Goal: Task Accomplishment & Management: Complete application form

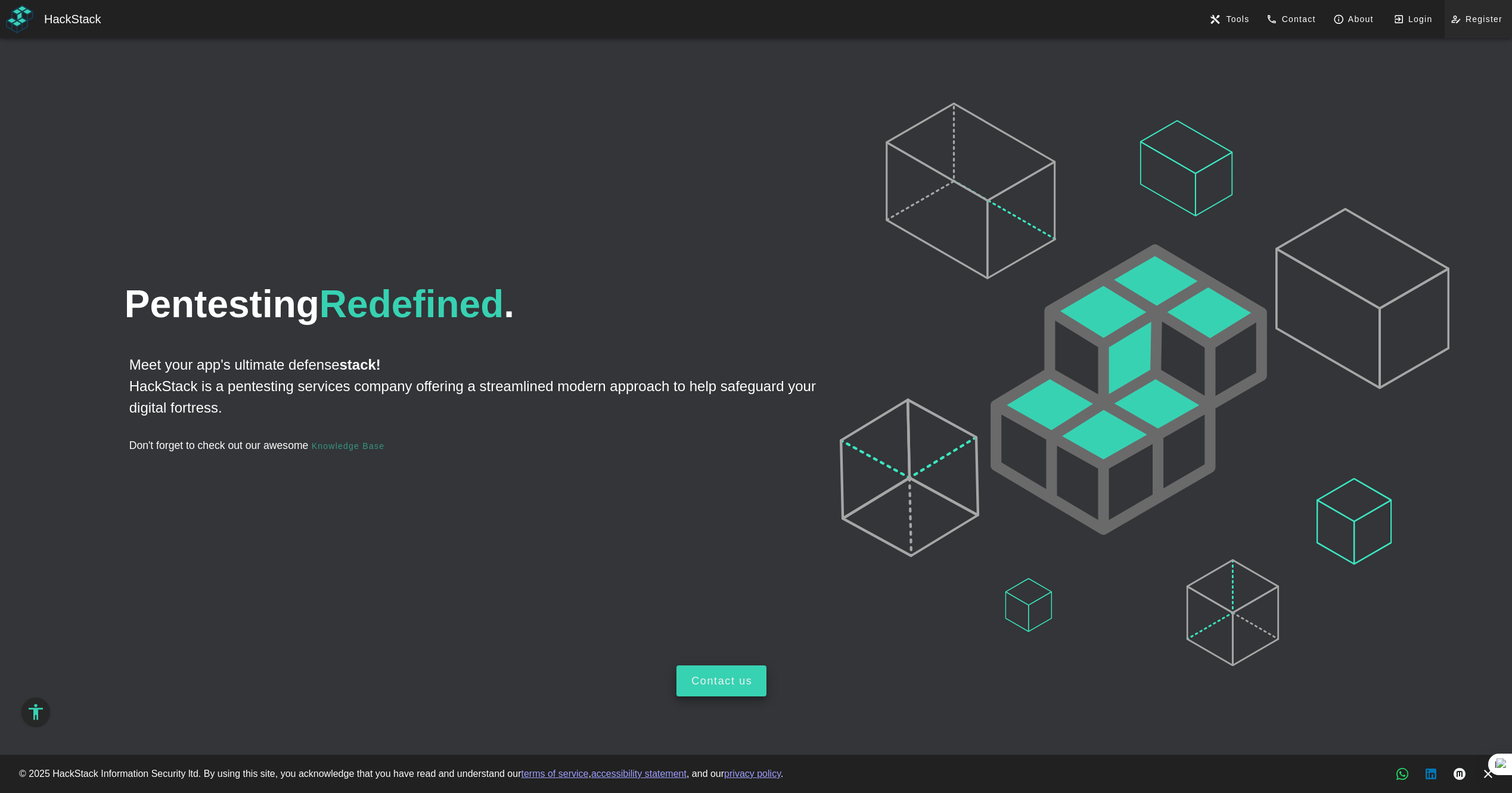
click at [1499, 19] on span "Register" at bounding box center [1478, 19] width 48 height 10
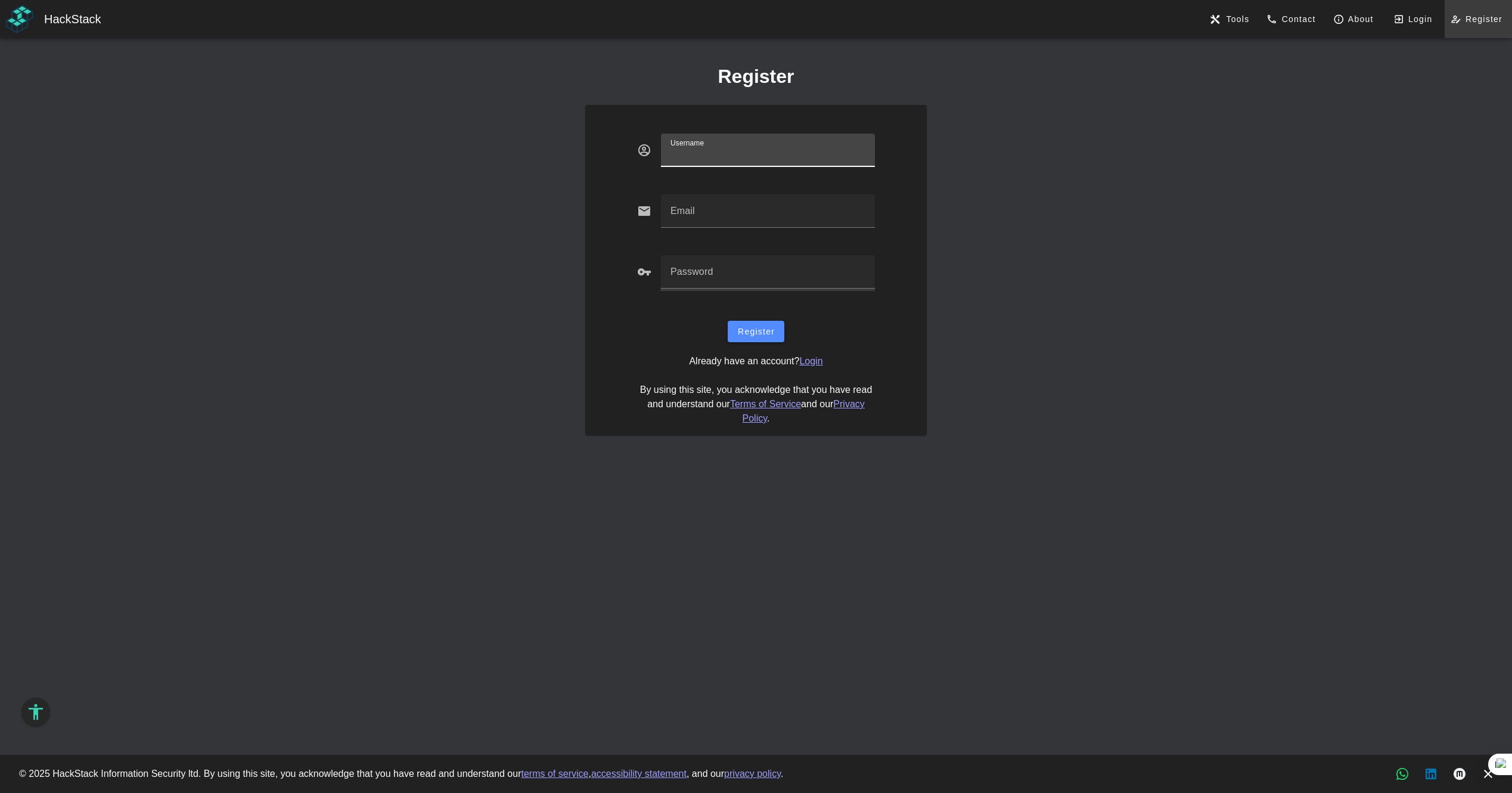
click at [704, 148] on input "Username" at bounding box center [768, 150] width 215 height 33
type input "ث"
type input "lovern"
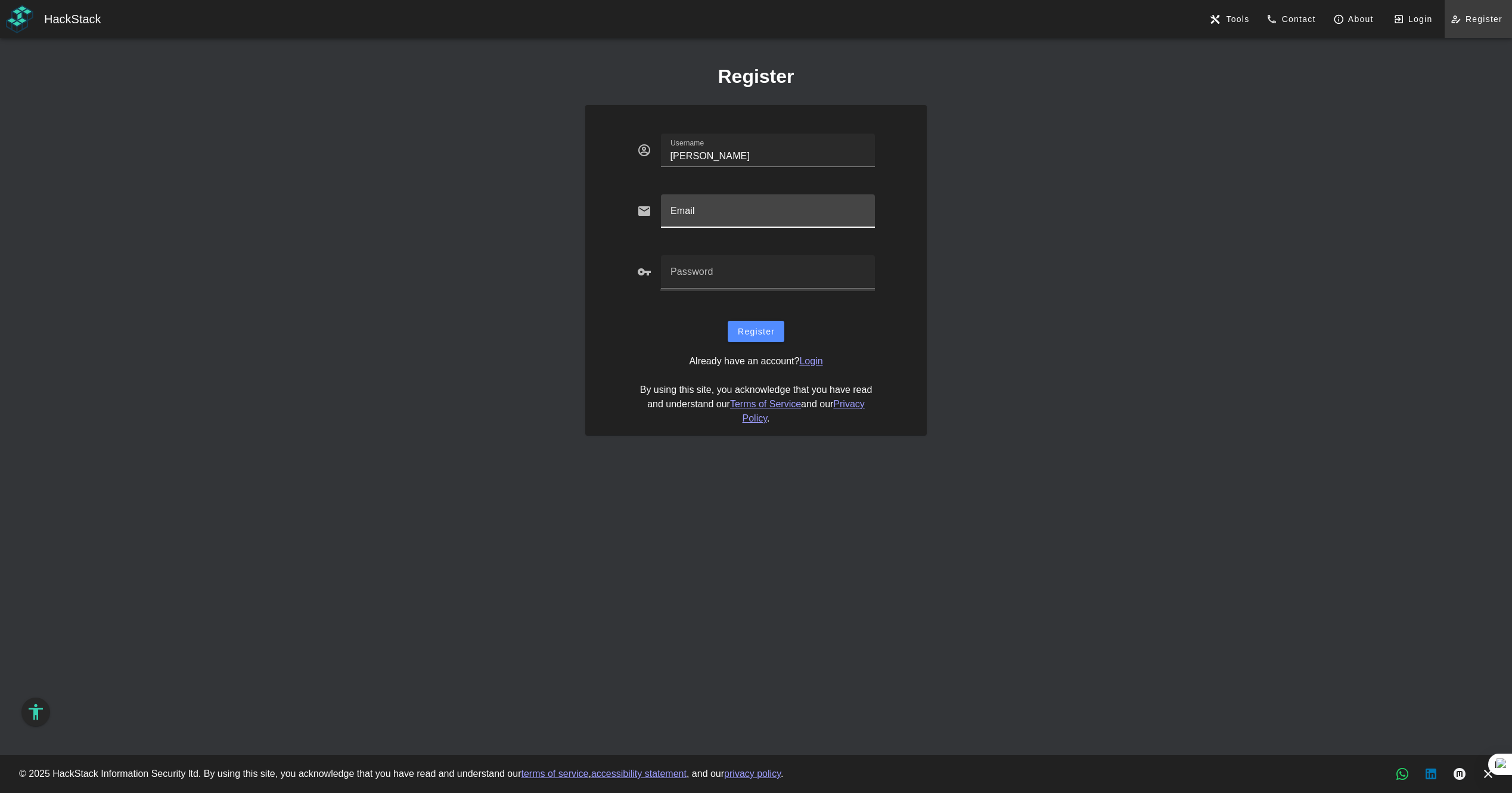
click at [691, 210] on input "Email" at bounding box center [768, 211] width 215 height 33
type input "EyadHassen1431@outlook.sa"
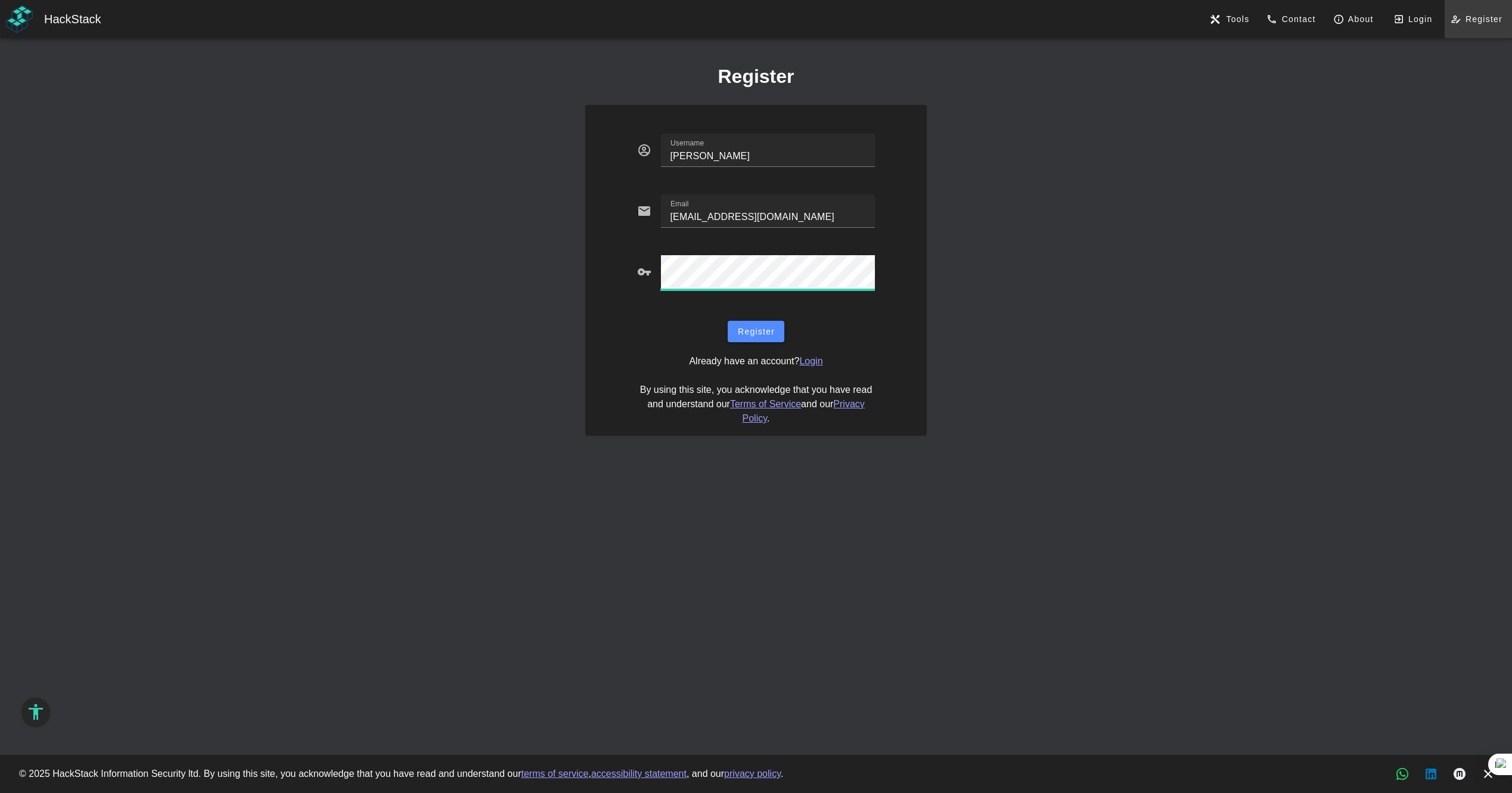
click at [748, 314] on div "Register" at bounding box center [756, 331] width 328 height 35
click at [750, 322] on button "Register" at bounding box center [755, 331] width 56 height 22
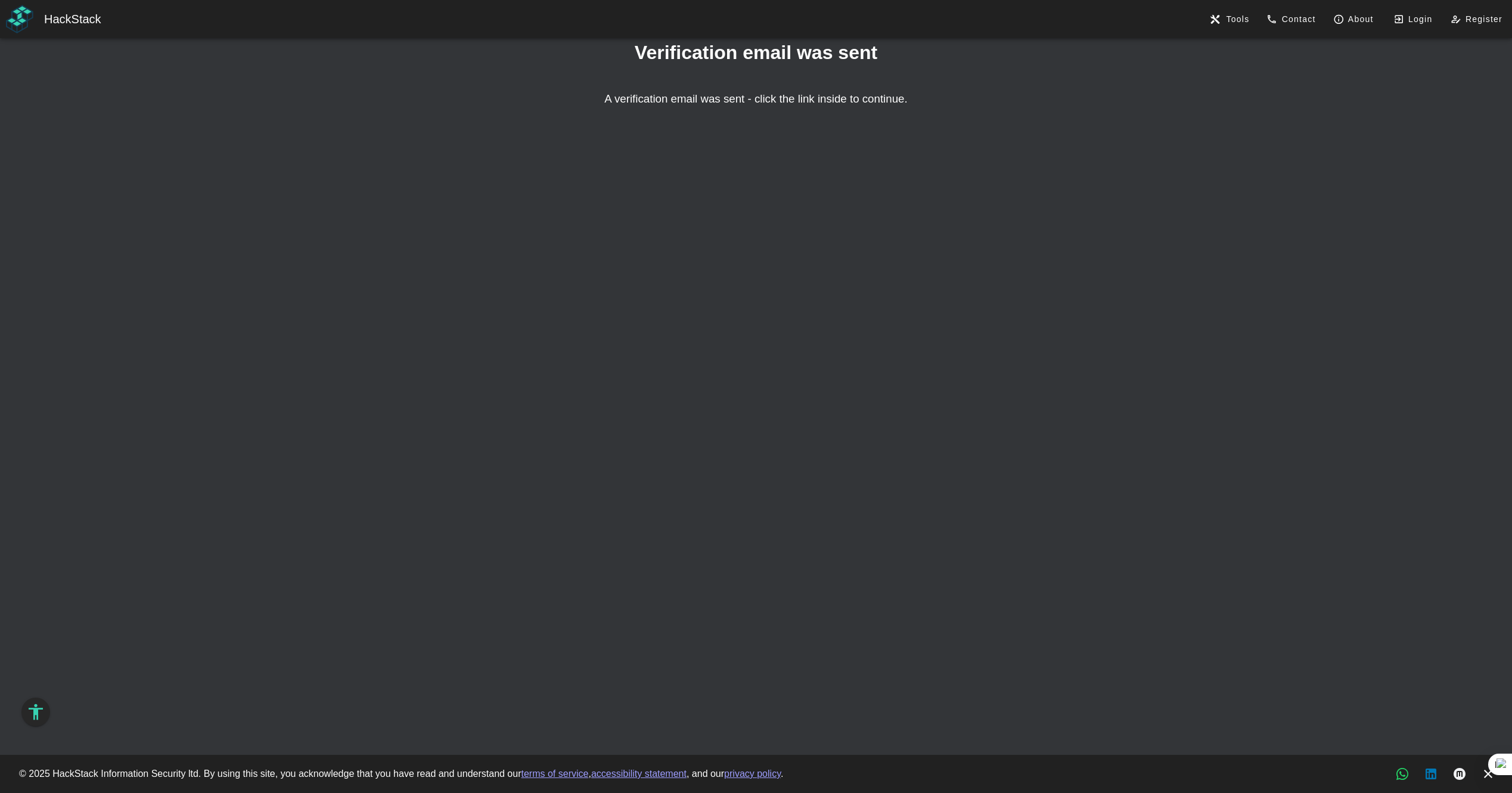
click at [85, 24] on div "Hack Stack" at bounding box center [333, 19] width 579 height 17
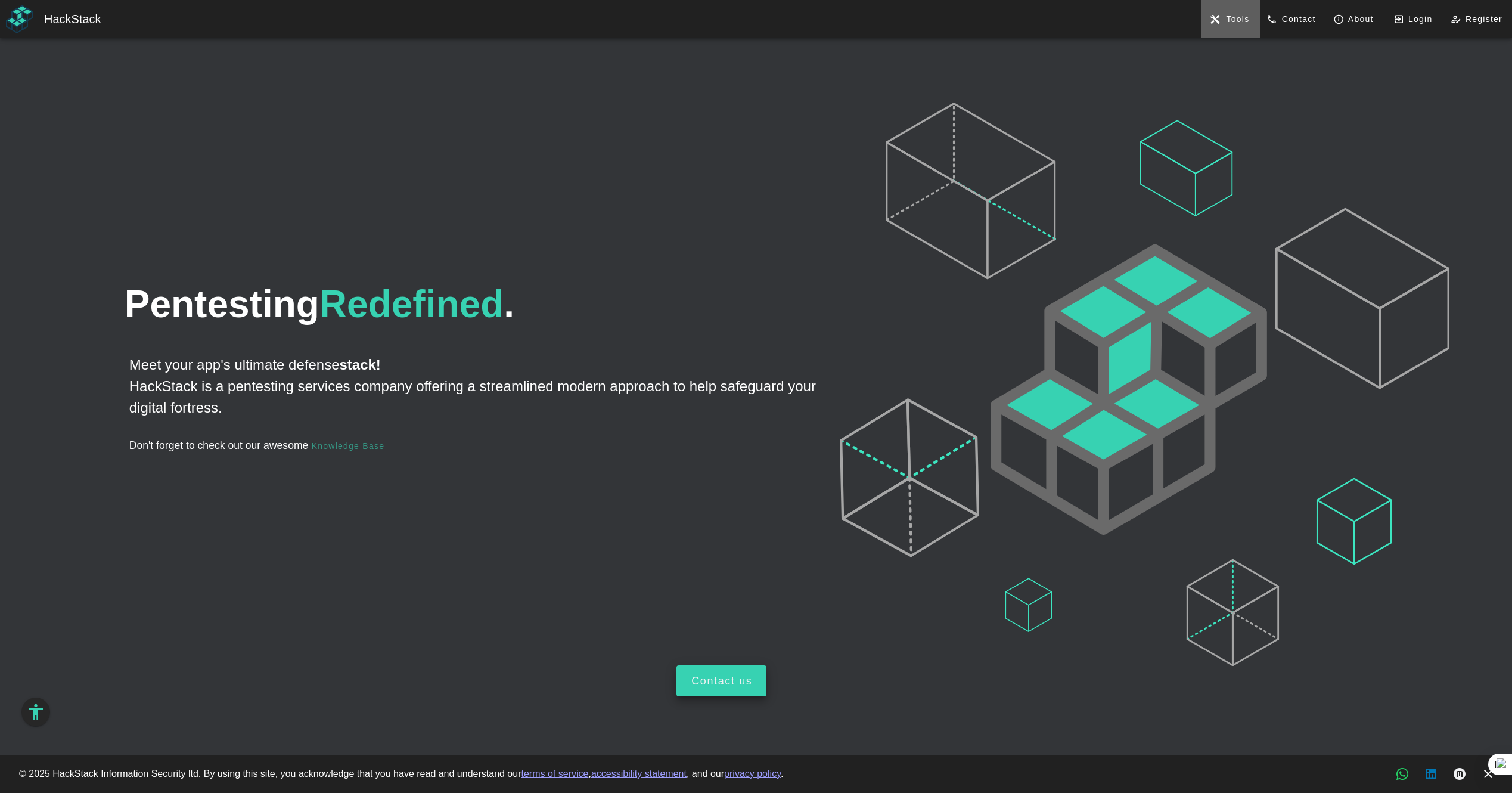
click at [1231, 10] on button "Tools" at bounding box center [1231, 19] width 60 height 38
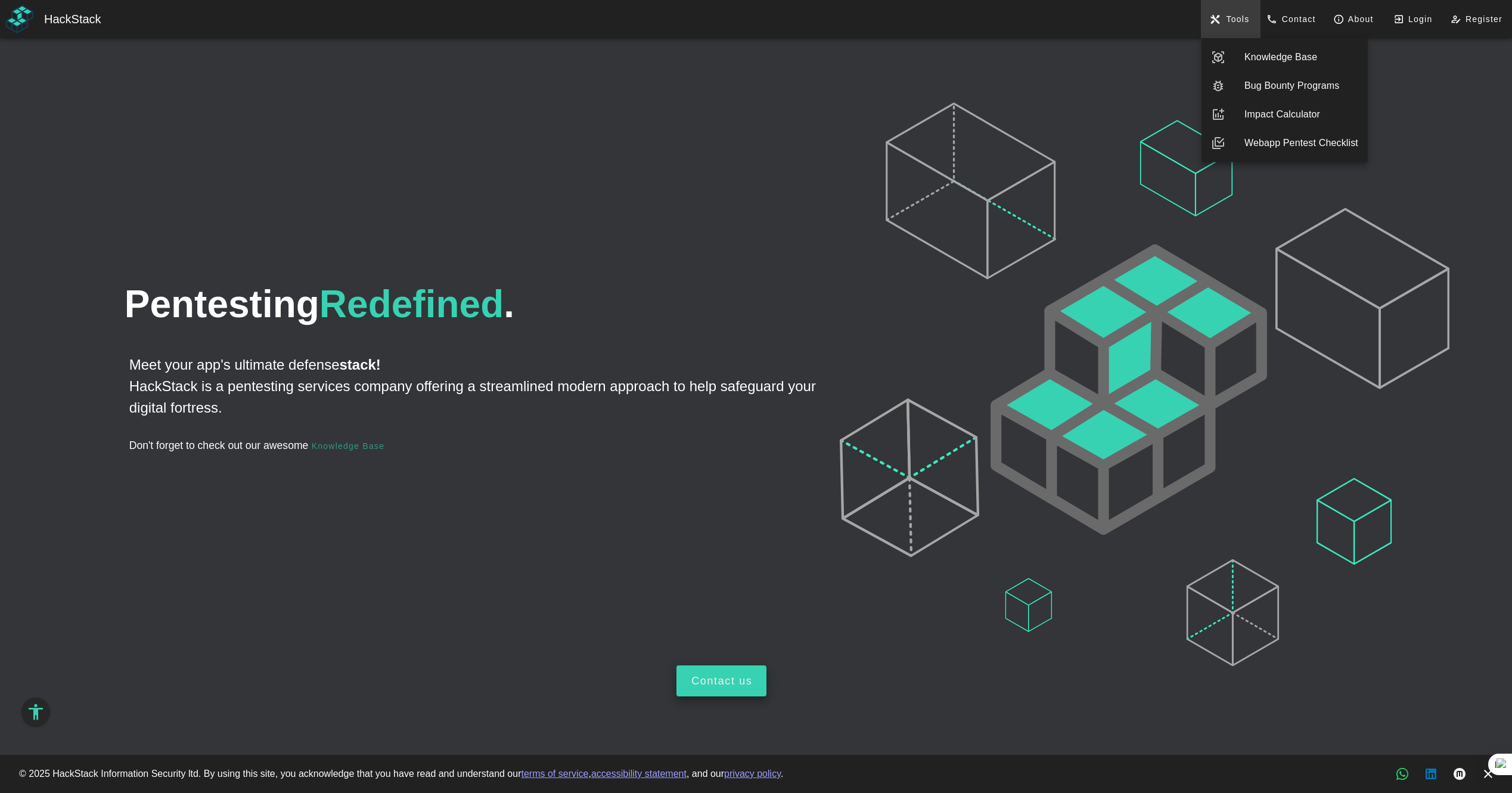
click at [1010, 106] on icon at bounding box center [1145, 384] width 610 height 563
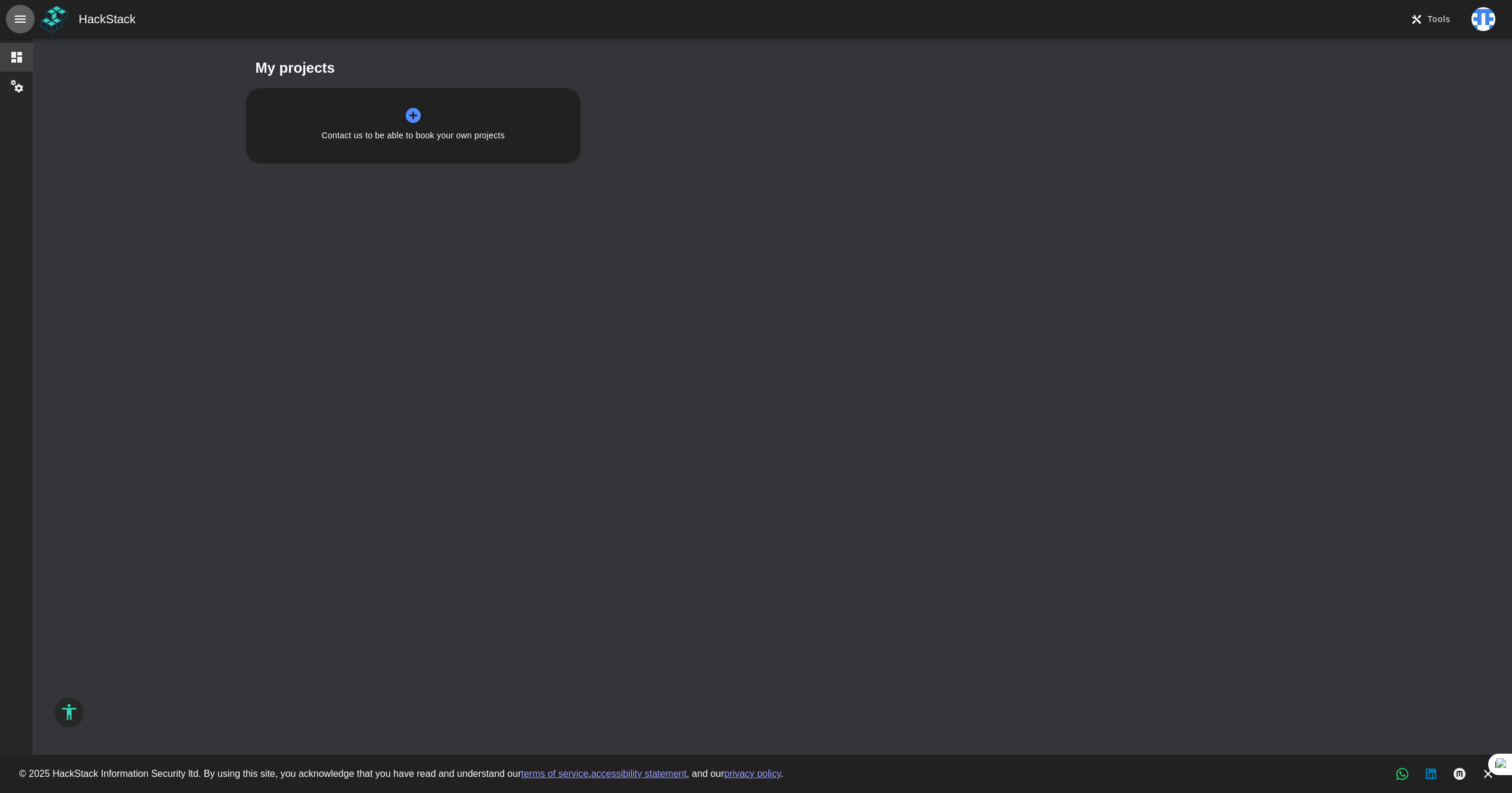
click at [19, 22] on icon "button" at bounding box center [20, 19] width 15 height 15
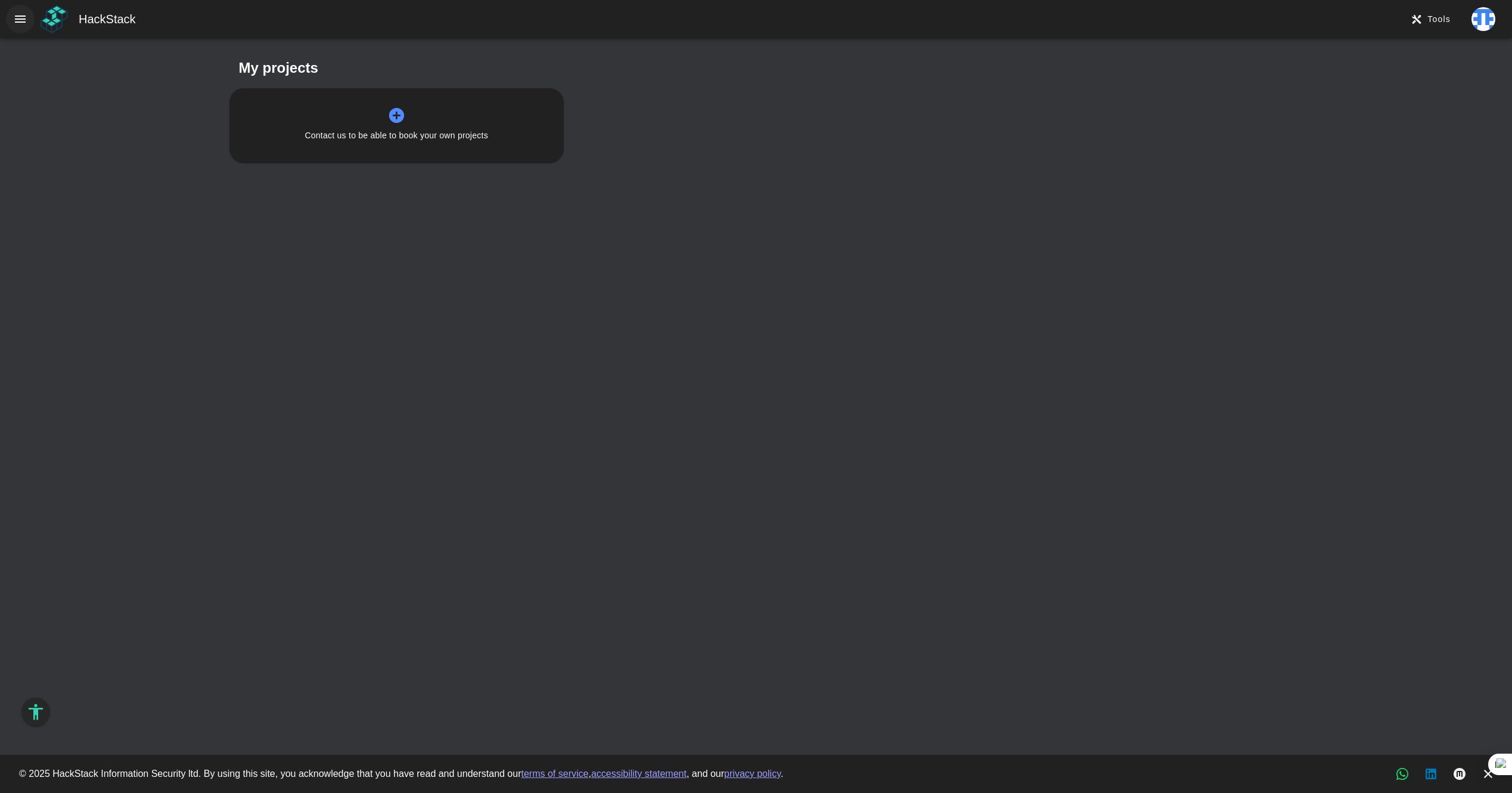
click at [19, 22] on icon "button" at bounding box center [20, 19] width 15 height 15
